Goal: Information Seeking & Learning: Learn about a topic

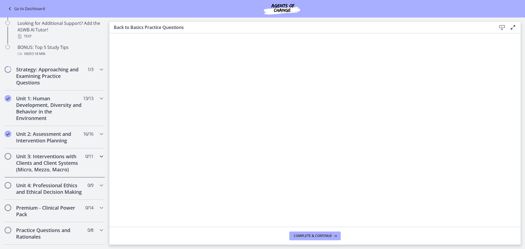
scroll to position [301, 0]
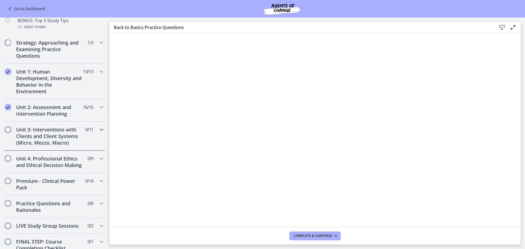
click at [98, 130] on icon "Chapters" at bounding box center [101, 129] width 7 height 7
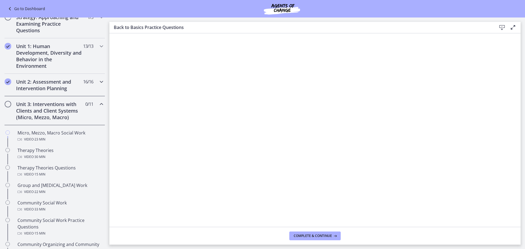
scroll to position [109, 0]
click at [96, 87] on div "Unit 2: Assessment and Intervention Planning 16 / 16 Completed" at bounding box center [54, 85] width 101 height 22
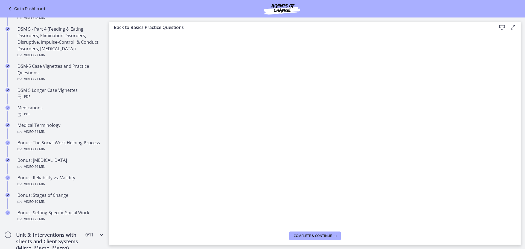
scroll to position [410, 0]
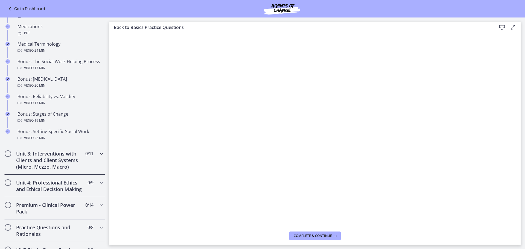
click at [63, 157] on h2 "Unit 3: Interventions with Clients and Client Systems (Micro, Mezzo, Macro)" at bounding box center [49, 160] width 67 height 20
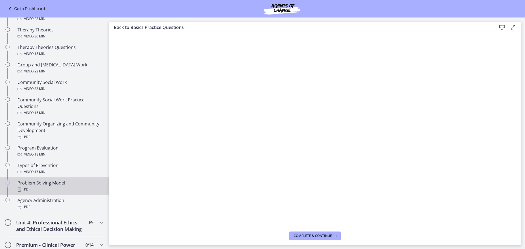
scroll to position [164, 0]
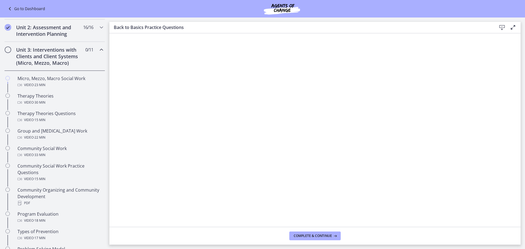
click at [98, 51] on icon "Chapters" at bounding box center [101, 49] width 7 height 7
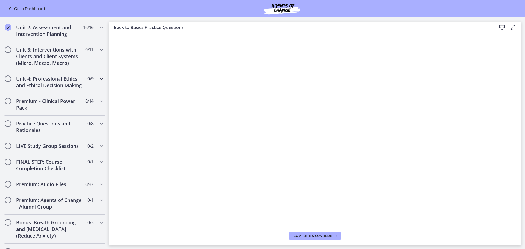
click at [57, 87] on h2 "Unit 4: Professional Ethics and Ethical Decision Making" at bounding box center [49, 81] width 67 height 13
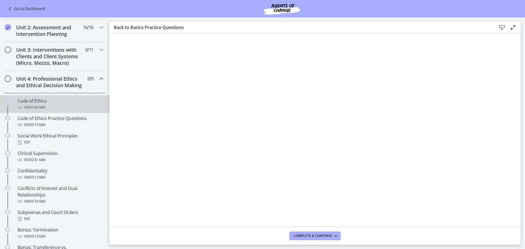
click at [52, 110] on div "Code of Ethics Video · 36 min" at bounding box center [59, 104] width 85 height 13
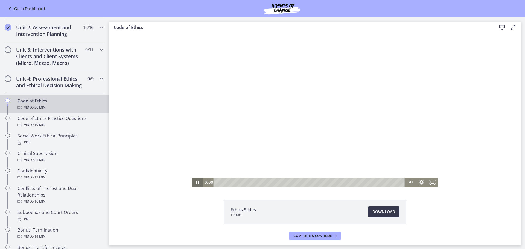
click at [196, 184] on icon "Pause" at bounding box center [197, 183] width 3 height 4
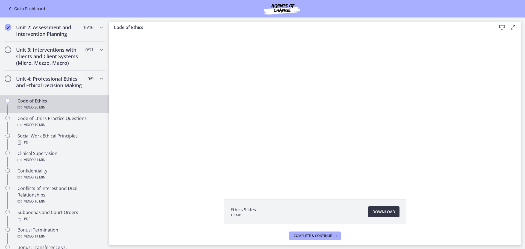
click at [389, 211] on span "Download Opens in a new window" at bounding box center [383, 212] width 23 height 7
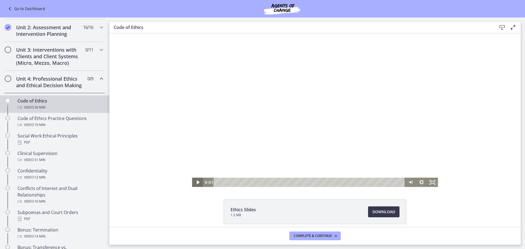
click at [197, 182] on icon "Play Video" at bounding box center [197, 182] width 11 height 9
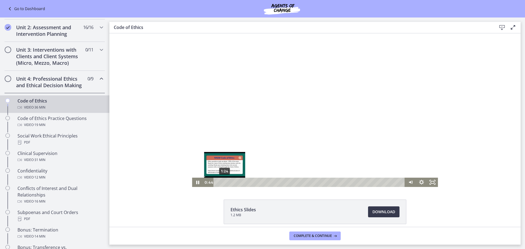
click at [223, 182] on div "1:24" at bounding box center [310, 182] width 185 height 9
click at [296, 127] on div at bounding box center [315, 110] width 246 height 154
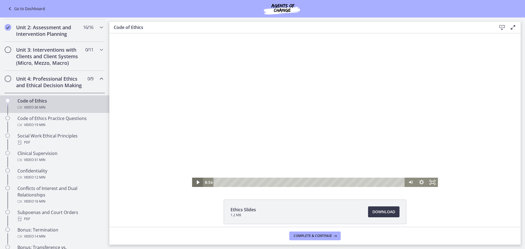
click at [196, 185] on icon "Play Video" at bounding box center [197, 182] width 11 height 9
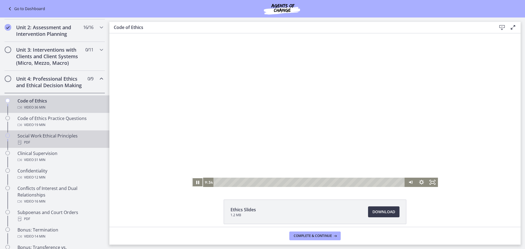
click at [76, 146] on div "PDF" at bounding box center [59, 142] width 85 height 7
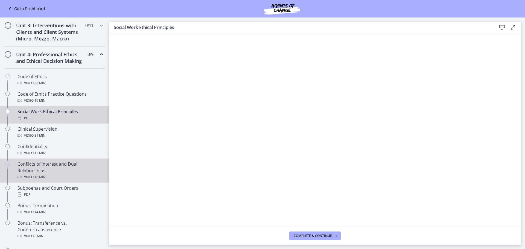
scroll to position [164, 0]
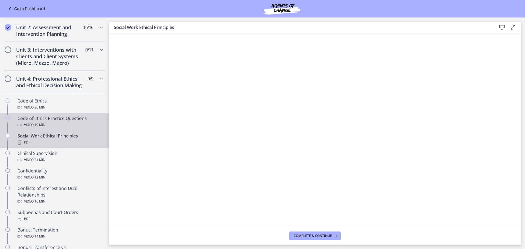
click at [66, 124] on div "Code of Ethics Practice Questions Video · 19 min" at bounding box center [59, 121] width 85 height 13
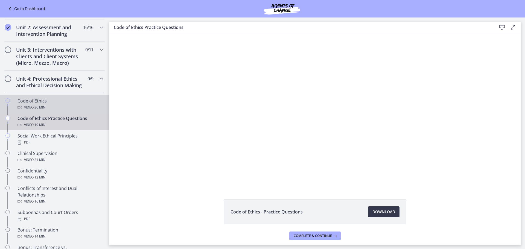
click at [54, 110] on div "Code of Ethics Video · 36 min" at bounding box center [59, 104] width 85 height 13
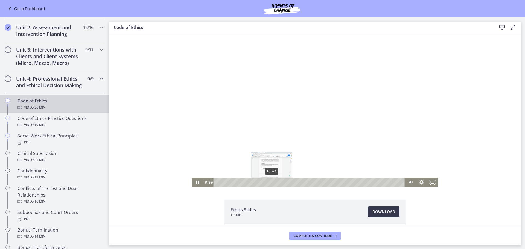
click at [270, 182] on div "10:44" at bounding box center [310, 182] width 185 height 9
click at [272, 182] on div "11:10" at bounding box center [310, 182] width 185 height 9
click at [277, 182] on div "12:05" at bounding box center [310, 182] width 185 height 9
click at [282, 182] on div "13:06" at bounding box center [310, 182] width 185 height 9
click at [290, 183] on div "14:40" at bounding box center [310, 182] width 185 height 9
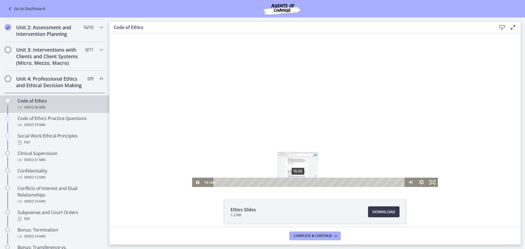
click at [297, 183] on div "15:55" at bounding box center [310, 182] width 185 height 9
click at [303, 183] on div "17:12" at bounding box center [310, 182] width 185 height 9
click at [314, 183] on div "19:28" at bounding box center [310, 182] width 185 height 9
click at [323, 183] on div "21:09" at bounding box center [310, 182] width 185 height 9
click at [331, 182] on div "22:26" at bounding box center [310, 182] width 185 height 9
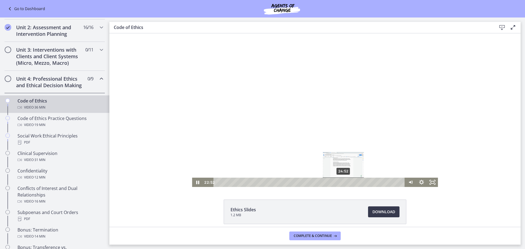
click at [341, 182] on div "24:52" at bounding box center [310, 182] width 185 height 9
click at [351, 182] on div "26:49" at bounding box center [310, 182] width 185 height 9
click at [358, 183] on div "28:13" at bounding box center [310, 182] width 185 height 9
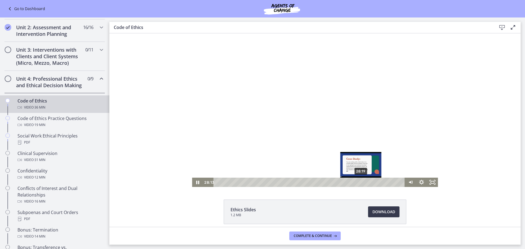
click at [361, 183] on div "28:19" at bounding box center [310, 182] width 185 height 9
click at [364, 182] on div "29:08" at bounding box center [310, 182] width 185 height 9
click at [367, 182] on div "29:50" at bounding box center [310, 182] width 185 height 9
click at [368, 182] on div "30:06" at bounding box center [310, 182] width 185 height 9
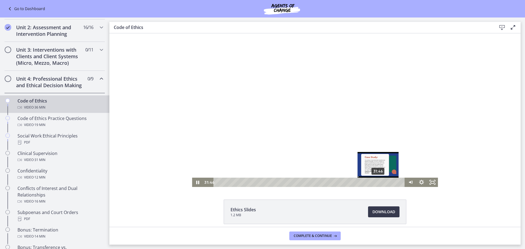
click at [376, 183] on div "31:46" at bounding box center [310, 182] width 185 height 9
click at [197, 183] on icon "Pause" at bounding box center [197, 183] width 3 height 4
